Goal: Task Accomplishment & Management: Use online tool/utility

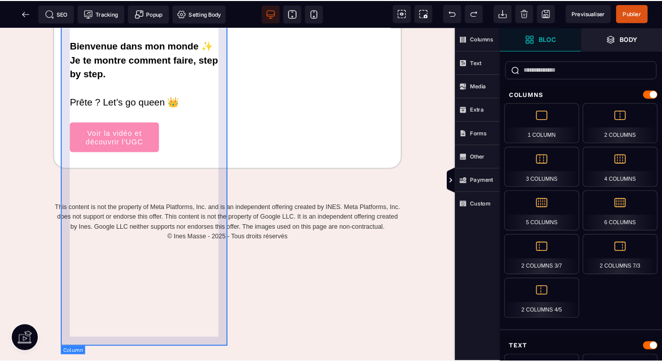
scroll to position [1929, 0]
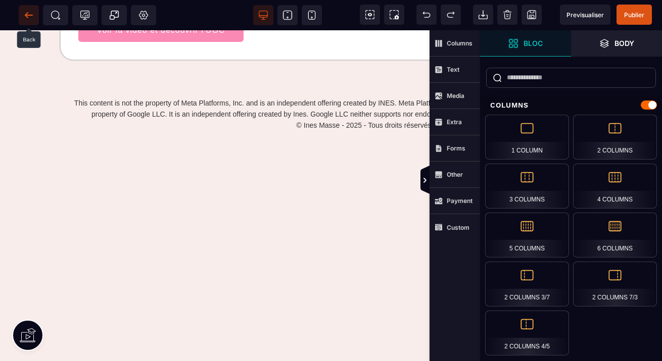
click at [28, 17] on icon at bounding box center [29, 15] width 10 height 10
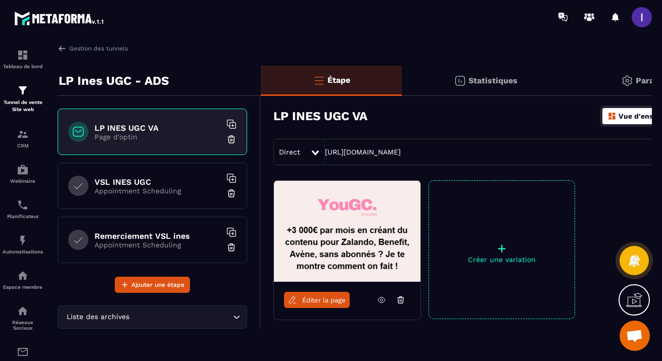
click at [150, 199] on div "VSL INES UGC Appointment Scheduling" at bounding box center [153, 186] width 190 height 47
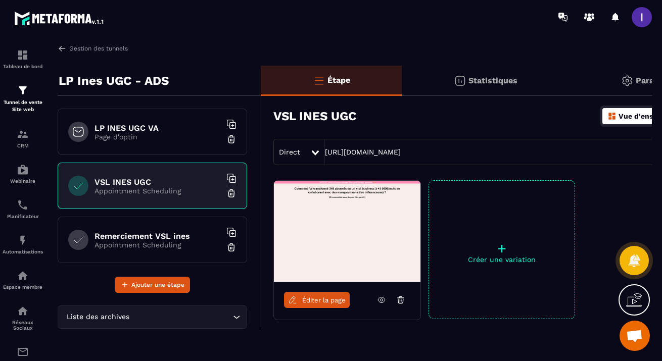
click at [381, 299] on icon at bounding box center [382, 300] width 3 height 3
click at [341, 300] on span "Éditer la page" at bounding box center [323, 301] width 43 height 8
